Goal: Navigation & Orientation: Understand site structure

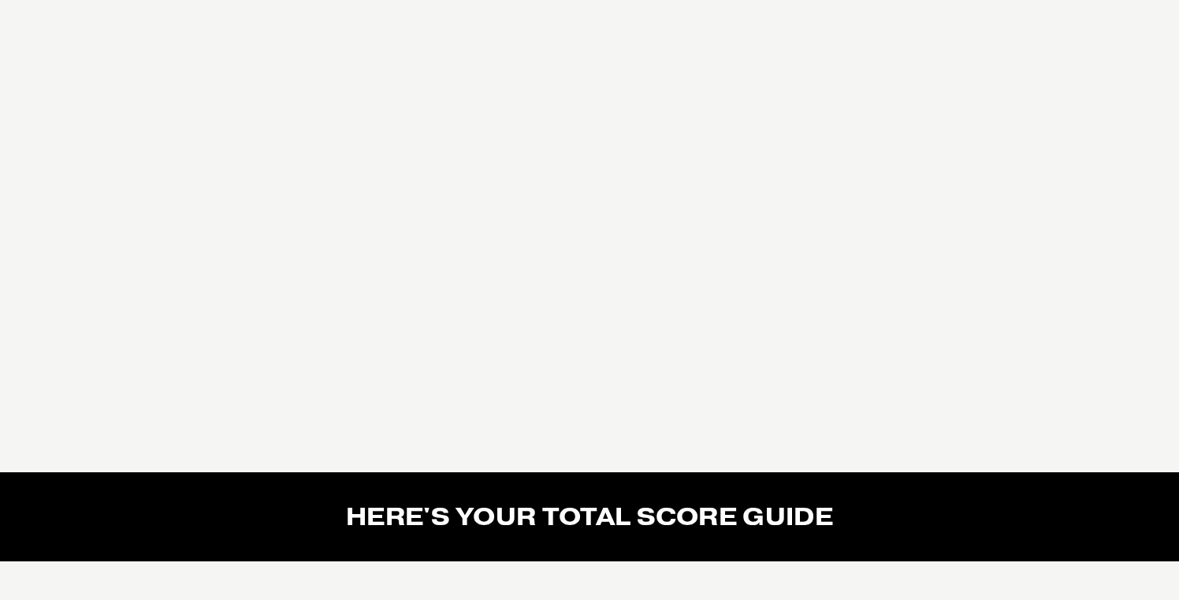
scroll to position [254, 0]
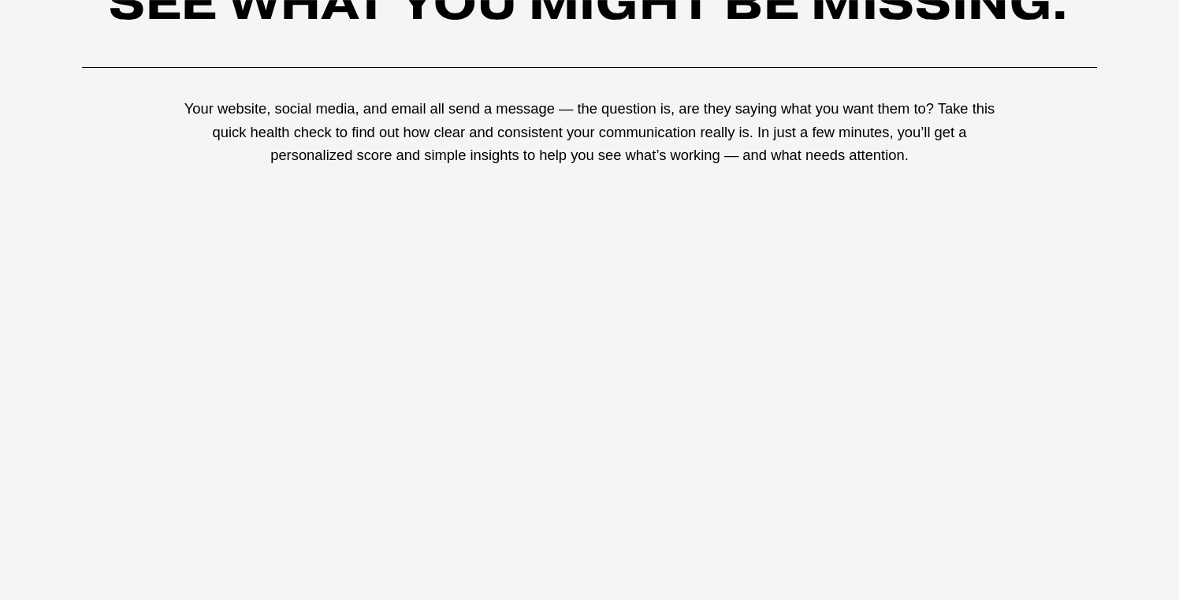
scroll to position [204, 0]
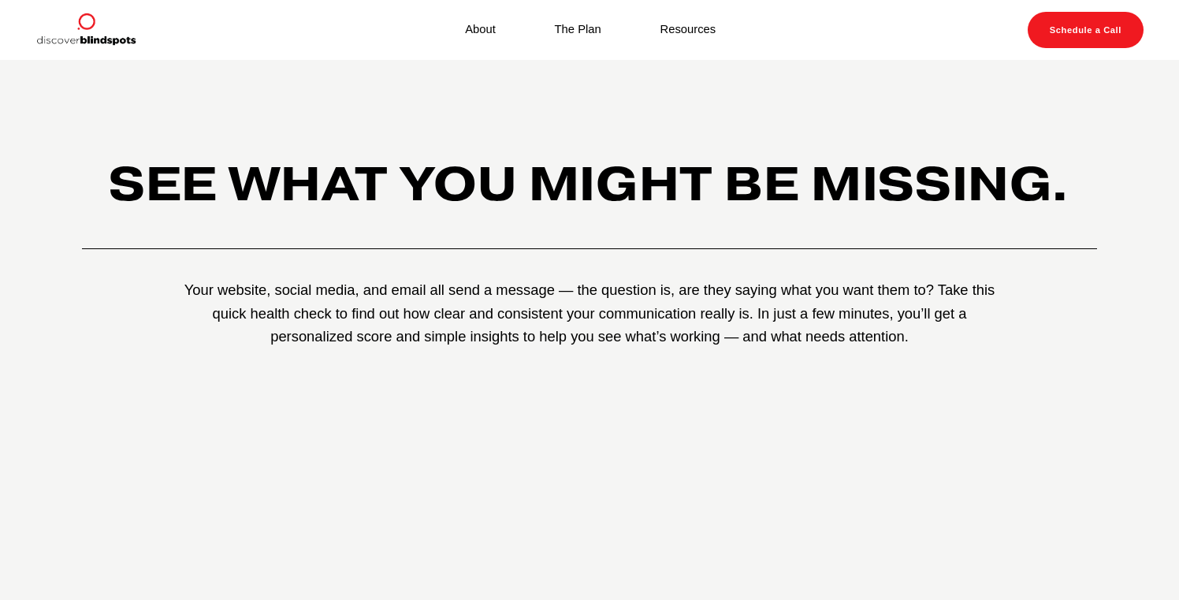
click at [1062, 195] on h2 "See What You Might Be Missing." at bounding box center [589, 183] width 1015 height 50
click at [89, 31] on img at bounding box center [85, 30] width 101 height 36
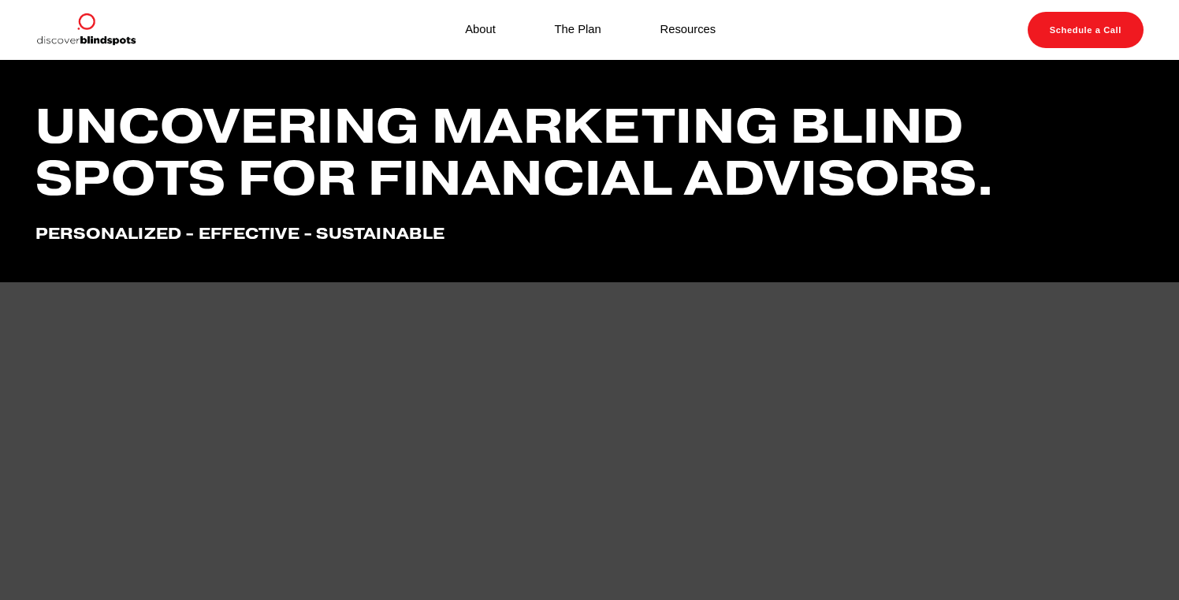
click at [583, 31] on link "The Plan" at bounding box center [578, 30] width 47 height 21
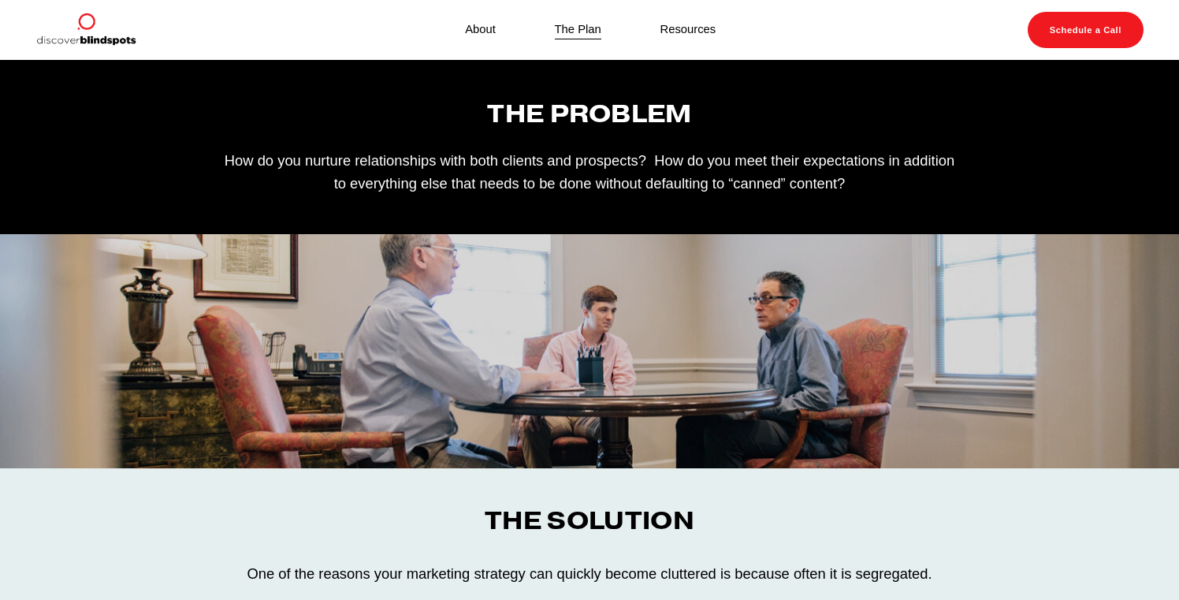
click at [493, 27] on link "About" at bounding box center [480, 30] width 31 height 21
